Goal: Information Seeking & Learning: Learn about a topic

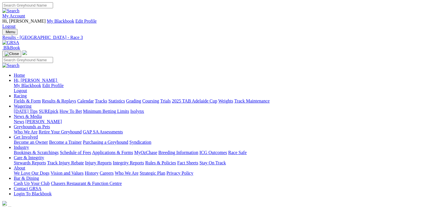
click at [25, 99] on link "Fields & Form" at bounding box center [27, 101] width 27 height 5
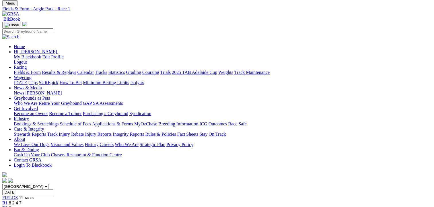
scroll to position [57, 0]
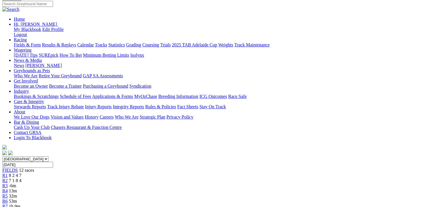
scroll to position [57, 0]
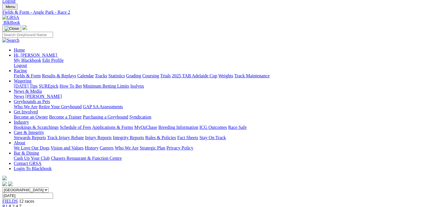
scroll to position [0, 0]
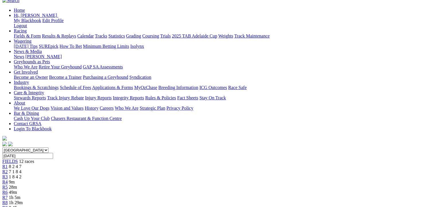
scroll to position [29, 0]
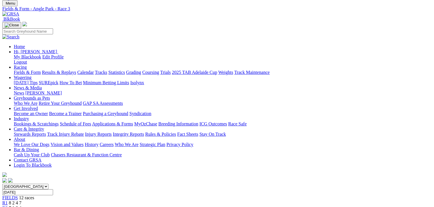
click at [21, 206] on span "7 1 8 4" at bounding box center [15, 208] width 13 height 5
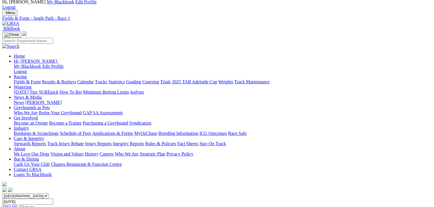
scroll to position [86, 0]
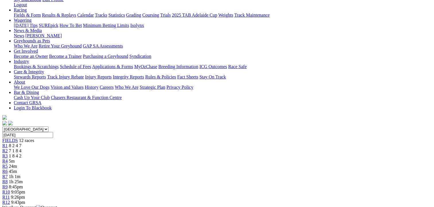
click at [21, 148] on span "7 1 8 4" at bounding box center [15, 150] width 13 height 5
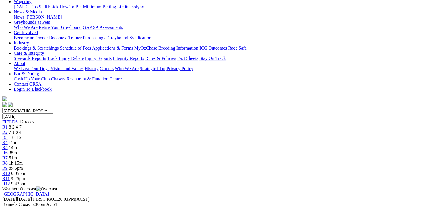
scroll to position [115, 0]
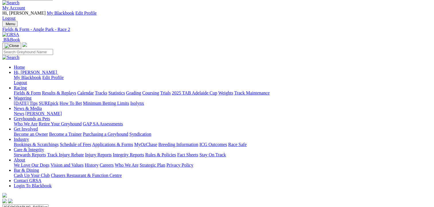
scroll to position [0, 0]
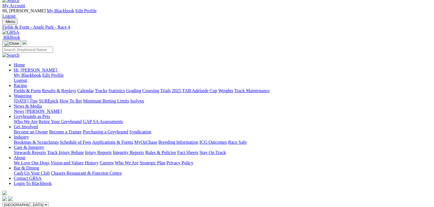
scroll to position [29, 0]
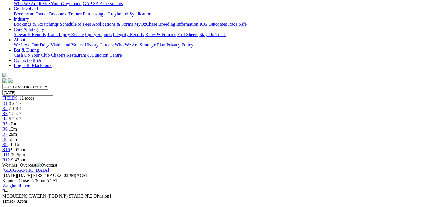
scroll to position [100, 0]
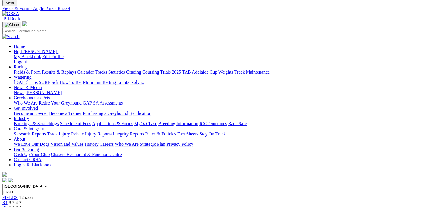
scroll to position [0, 0]
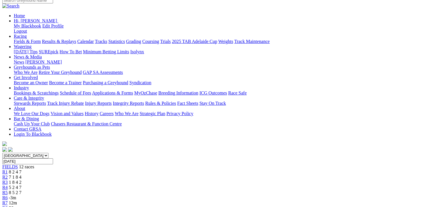
scroll to position [29, 0]
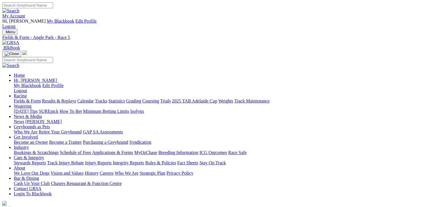
scroll to position [29, 0]
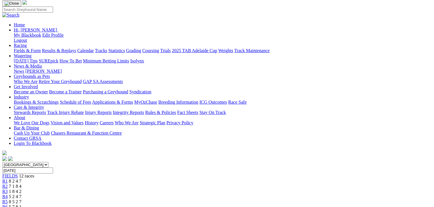
scroll to position [86, 0]
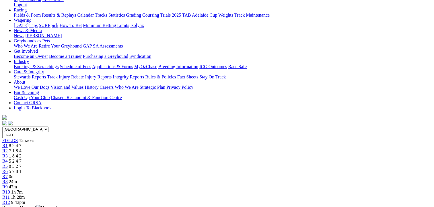
click at [21, 164] on span "8 5 2 7" at bounding box center [15, 166] width 13 height 5
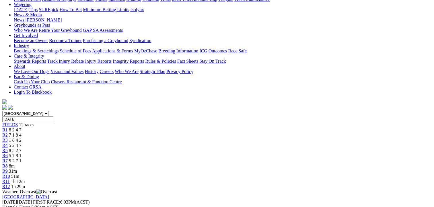
scroll to position [115, 0]
